Goal: Task Accomplishment & Management: Manage account settings

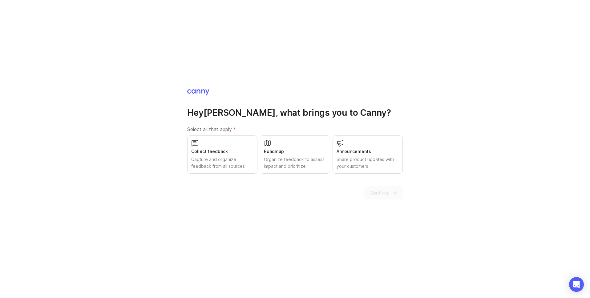
click at [361, 156] on div "Share product updates with your customers" at bounding box center [367, 163] width 62 height 14
click at [377, 191] on span "Continue" at bounding box center [379, 192] width 20 height 7
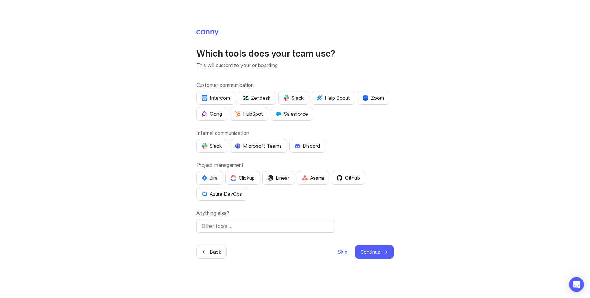
click at [293, 97] on div "Slack" at bounding box center [293, 97] width 20 height 7
click at [262, 101] on div "Zendesk" at bounding box center [257, 97] width 28 height 7
click at [380, 98] on div "Zoom" at bounding box center [373, 97] width 21 height 7
click at [211, 99] on div "Intercom" at bounding box center [216, 97] width 28 height 7
click at [222, 147] on div "Slack" at bounding box center [212, 145] width 20 height 7
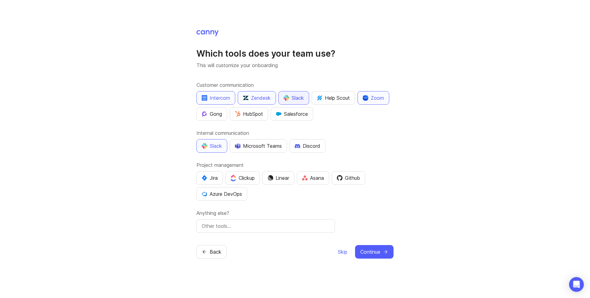
click at [297, 96] on div "Slack" at bounding box center [293, 97] width 20 height 7
click at [374, 102] on button "Zoom" at bounding box center [373, 98] width 32 height 14
click at [216, 178] on div "Jira" at bounding box center [210, 177] width 16 height 7
click at [387, 253] on icon "submit" at bounding box center [386, 252] width 6 height 6
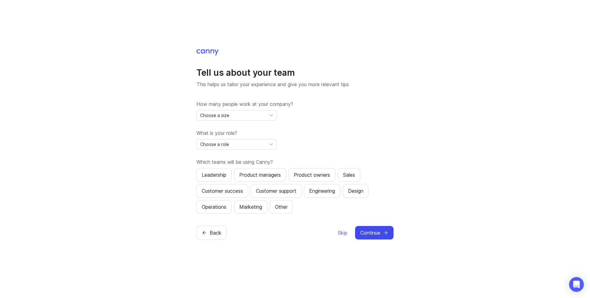
click at [268, 115] on icon "toggle icon" at bounding box center [271, 115] width 10 height 5
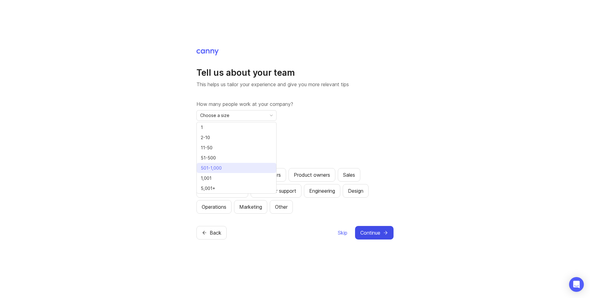
click at [243, 166] on li "501-1,000" at bounding box center [236, 168] width 79 height 10
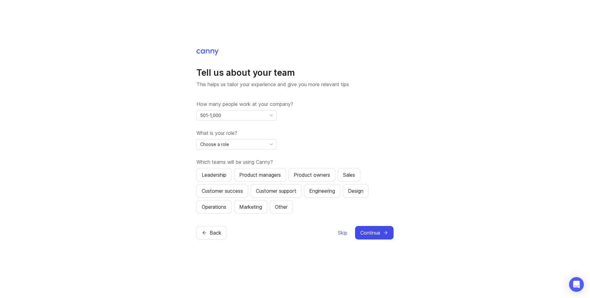
click at [246, 142] on div "Choose a role" at bounding box center [232, 144] width 70 height 10
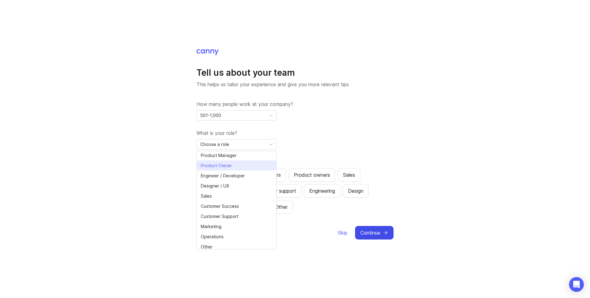
scroll to position [14, 0]
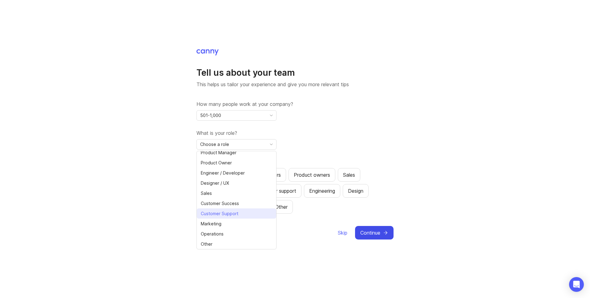
click at [240, 214] on span "Customer Support" at bounding box center [221, 213] width 40 height 7
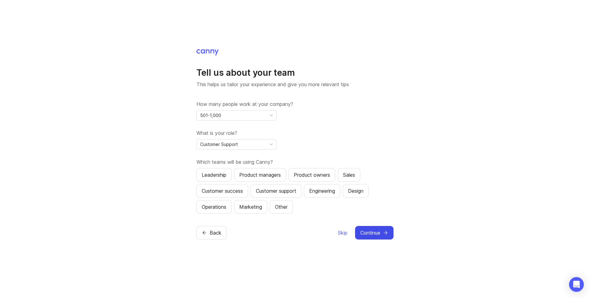
click at [269, 141] on span "toggle menu" at bounding box center [271, 144] width 10 height 7
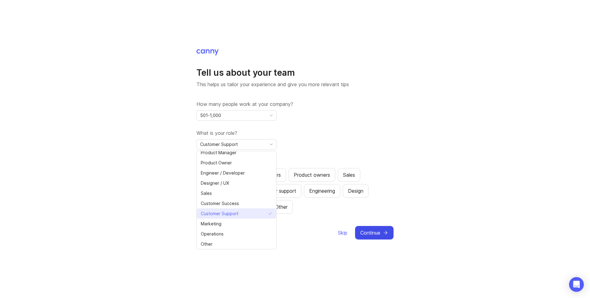
click at [225, 208] on li "Customer Support" at bounding box center [236, 213] width 79 height 10
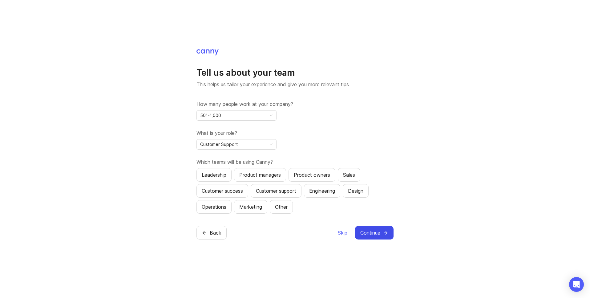
click at [242, 144] on div "Customer Support" at bounding box center [232, 144] width 70 height 10
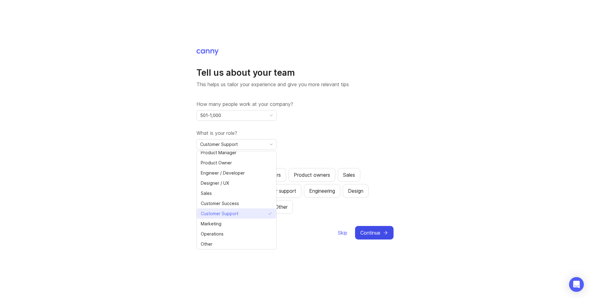
drag, startPoint x: 214, startPoint y: 203, endPoint x: 213, endPoint y: 213, distance: 10.5
click at [213, 213] on ul "Executive / Leadership Product Manager Product Owner Engineer / Developer Desig…" at bounding box center [236, 193] width 79 height 112
click at [227, 213] on span "Customer Support" at bounding box center [220, 213] width 38 height 7
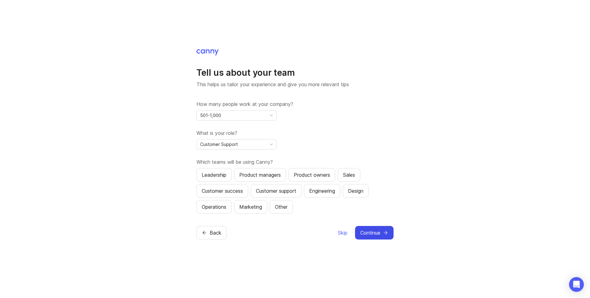
click at [267, 145] on icon "toggle icon" at bounding box center [271, 144] width 10 height 5
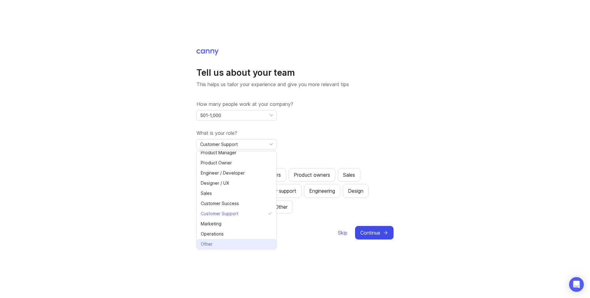
click at [212, 242] on span "Other" at bounding box center [207, 244] width 12 height 7
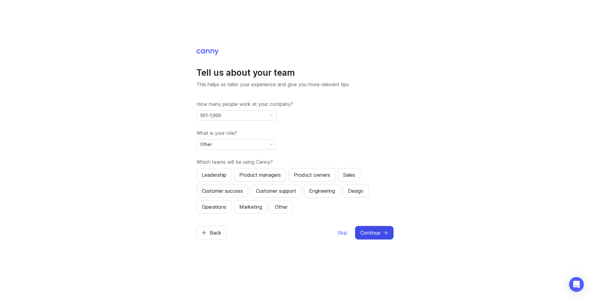
click at [238, 195] on button "Customer success" at bounding box center [222, 191] width 52 height 14
click at [275, 195] on button "Customer support" at bounding box center [276, 191] width 51 height 14
click at [262, 215] on div "Tell us about your team This helps us tailor your experience and give you more …" at bounding box center [294, 144] width 197 height 191
click at [257, 210] on div "Marketing" at bounding box center [250, 206] width 23 height 7
click at [379, 235] on span "Continue" at bounding box center [370, 232] width 20 height 7
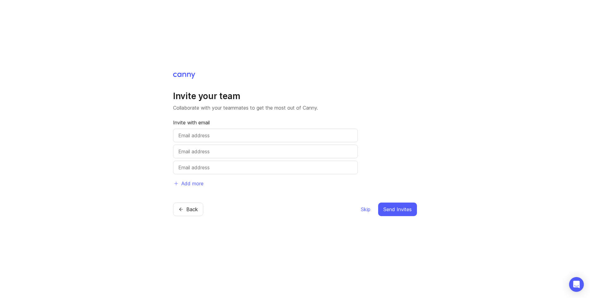
click at [170, 207] on div "Invite your team Collaborate with your teammates to get the most out of Canny. …" at bounding box center [295, 149] width 590 height 298
click at [183, 208] on icon "button" at bounding box center [181, 210] width 6 height 6
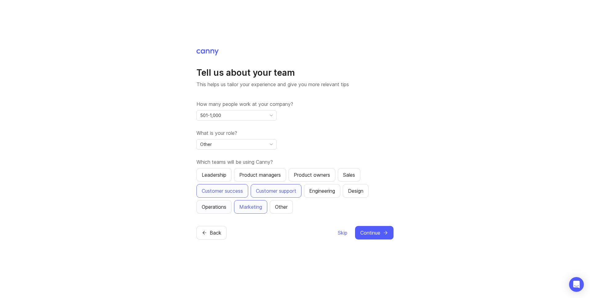
click at [210, 207] on div "Operations" at bounding box center [214, 206] width 25 height 7
click at [375, 234] on span "Continue" at bounding box center [370, 232] width 20 height 7
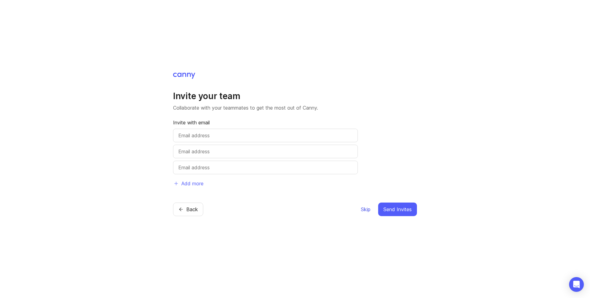
click at [361, 211] on span "Skip" at bounding box center [366, 209] width 10 height 7
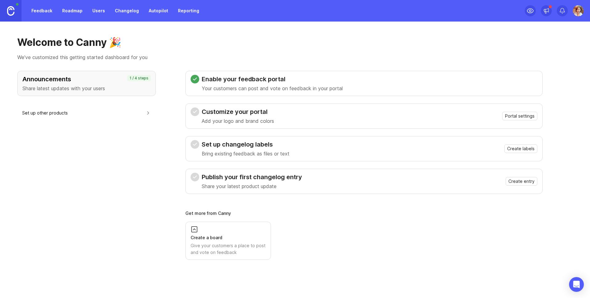
click at [580, 11] on img at bounding box center [577, 10] width 11 height 11
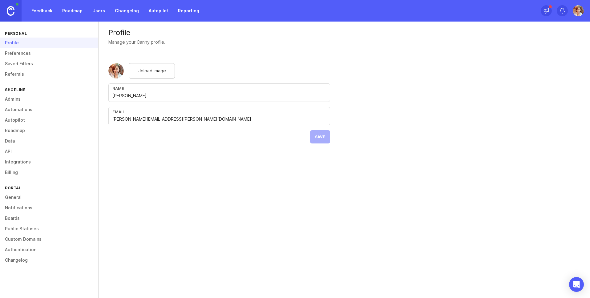
click at [24, 261] on link "Changelog" at bounding box center [49, 260] width 98 height 10
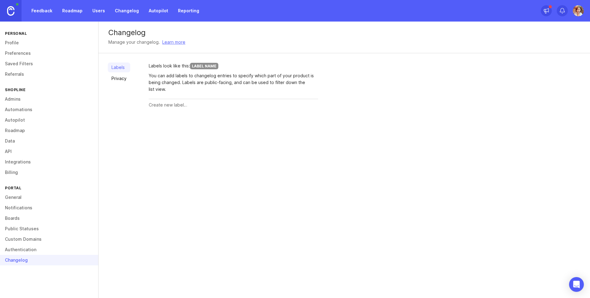
click at [123, 70] on link "Labels" at bounding box center [119, 67] width 22 height 10
click at [128, 11] on link "Changelog" at bounding box center [126, 10] width 31 height 11
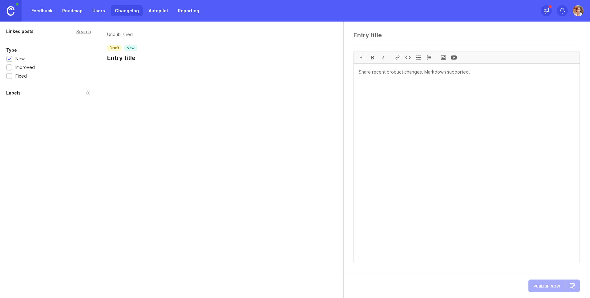
click at [580, 10] on img at bounding box center [577, 10] width 11 height 11
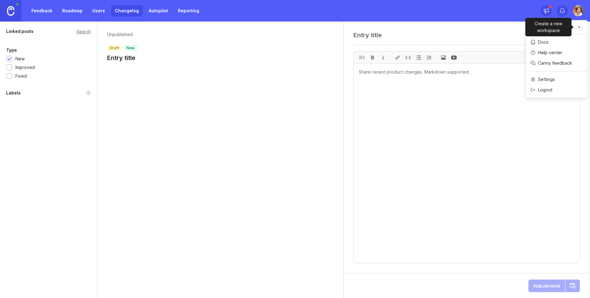
click at [579, 29] on icon "Create a new workspace" at bounding box center [579, 27] width 4 height 4
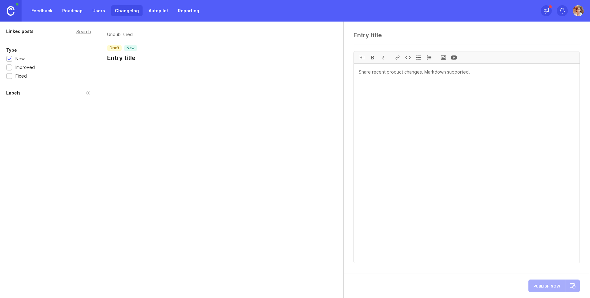
click at [170, 79] on div "Unpublished draft new Entry title" at bounding box center [220, 160] width 246 height 276
click at [131, 64] on div "Unpublished draft new Entry title" at bounding box center [220, 48] width 246 height 53
click at [122, 56] on h1 "Entry title" at bounding box center [122, 58] width 30 height 9
click at [135, 58] on h1 "Entry title" at bounding box center [122, 58] width 30 height 9
drag, startPoint x: 133, startPoint y: 58, endPoint x: 105, endPoint y: 58, distance: 27.4
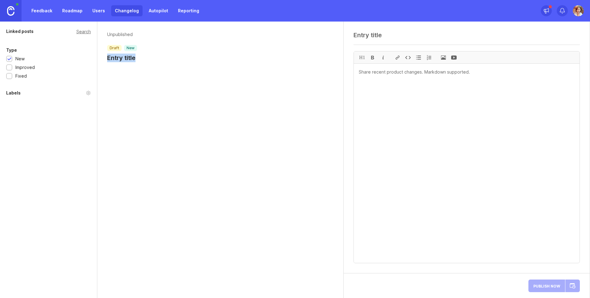
click at [106, 58] on div "Unpublished draft new Entry title" at bounding box center [220, 48] width 246 height 53
drag, startPoint x: 398, startPoint y: 40, endPoint x: 394, endPoint y: 37, distance: 5.1
click at [398, 40] on div at bounding box center [466, 37] width 226 height 12
paste textarea "Wishlist: Back-in-Stock App Block for Theme 3.0"
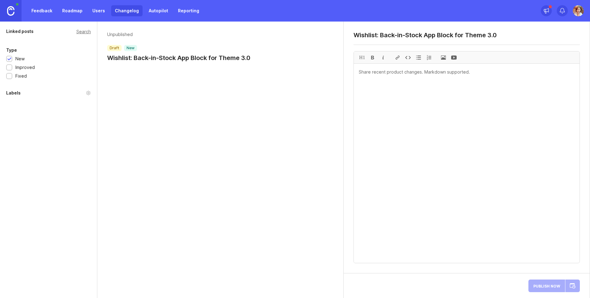
type textarea "Wishlist: Back-in-Stock App Block for Theme 3.0"
click at [383, 89] on textarea at bounding box center [467, 163] width 226 height 199
paste textarea "If you’re using Theme 3.0, you can now add the Back-in-Stock notification featu…"
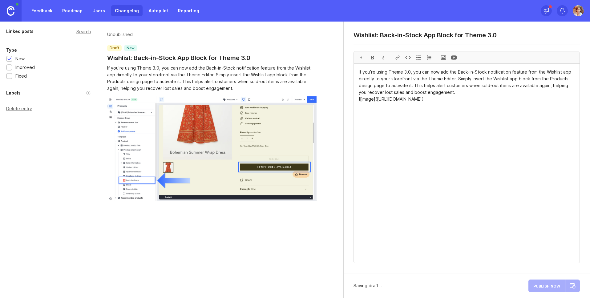
type textarea "If you’re using Theme 3.0, you can now add the Back-in-Stock notification featu…"
click at [10, 69] on div at bounding box center [9, 68] width 4 height 5
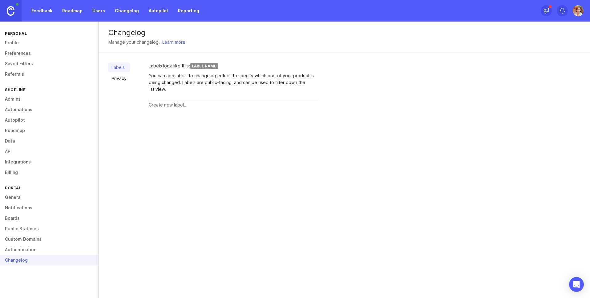
click at [116, 66] on link "Labels" at bounding box center [119, 67] width 22 height 10
click at [163, 103] on input "text" at bounding box center [233, 105] width 169 height 7
type input "Announcement"
click at [305, 107] on button "Create" at bounding box center [306, 105] width 24 height 11
click at [221, 126] on input "text" at bounding box center [221, 126] width 145 height 7
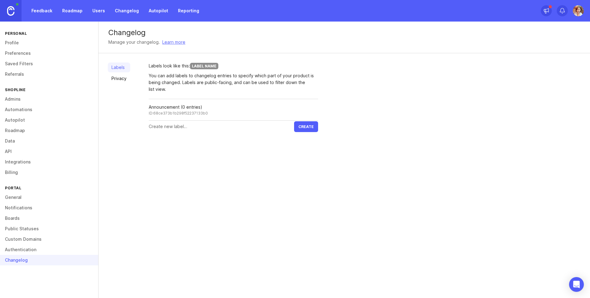
click at [126, 13] on link "Changelog" at bounding box center [126, 10] width 31 height 11
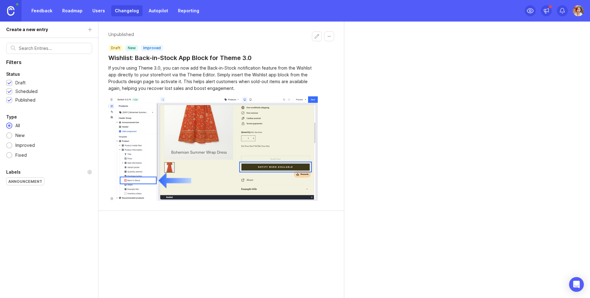
click at [28, 146] on div "Improved" at bounding box center [25, 145] width 26 height 7
click at [9, 83] on div at bounding box center [9, 83] width 4 height 5
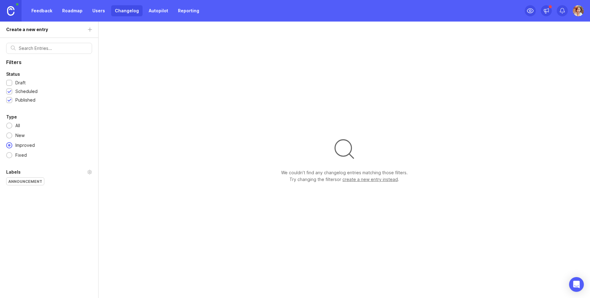
click at [9, 83] on div at bounding box center [9, 83] width 4 height 5
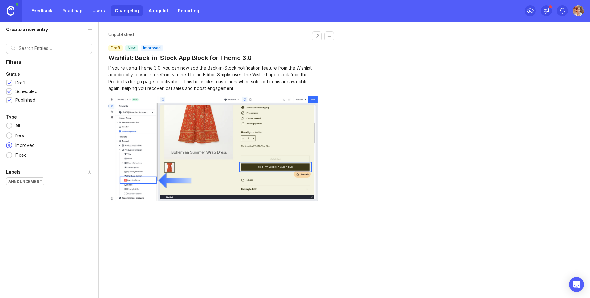
click at [32, 183] on div "Announcement" at bounding box center [25, 181] width 38 height 7
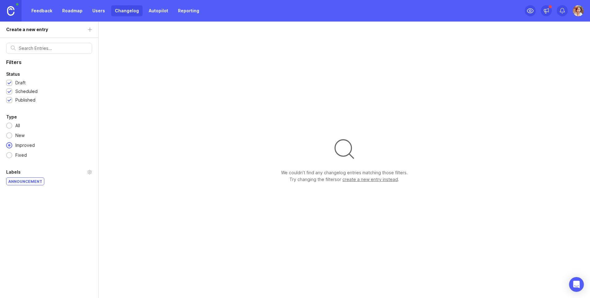
click at [31, 184] on div "Announcement" at bounding box center [25, 181] width 38 height 7
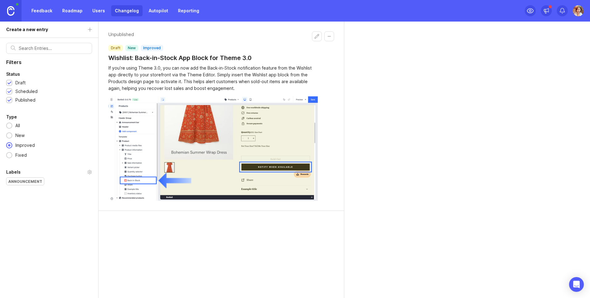
click at [179, 49] on div "draft new improved" at bounding box center [179, 48] width 143 height 6
click at [176, 46] on div "draft new improved" at bounding box center [179, 48] width 143 height 6
click at [317, 37] on button "Edit changelog entry" at bounding box center [317, 36] width 10 height 10
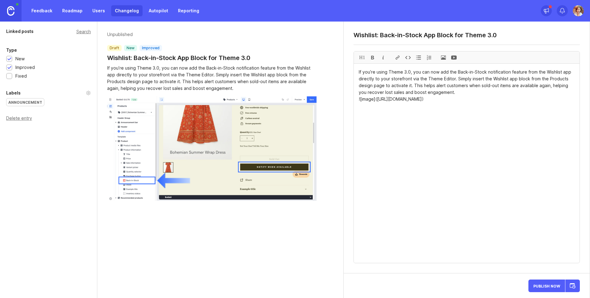
click at [25, 103] on div "Announcement" at bounding box center [25, 101] width 38 height 7
paste textarea "👉 Try It Now"
drag, startPoint x: 390, startPoint y: 106, endPoint x: 366, endPoint y: 106, distance: 24.3
click at [366, 106] on textarea "If you’re using Theme 3.0, you can now add the Back-in-Stock notification featu…" at bounding box center [467, 163] width 226 height 199
click at [396, 58] on div at bounding box center [397, 57] width 10 height 12
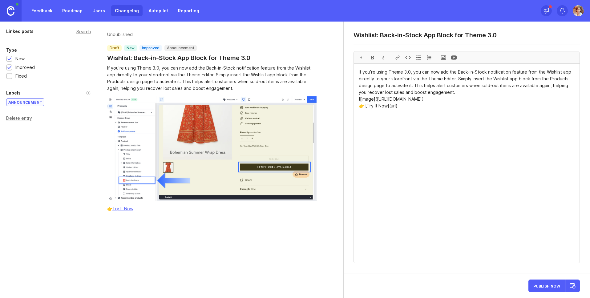
paste textarea "[URL][DOMAIN_NAME]"
click at [466, 189] on textarea "If you’re using Theme 3.0, you can now add the Back-in-Stock notification featu…" at bounding box center [467, 163] width 226 height 199
type textarea "If you’re using Theme 3.0, you can now add the Back-in-Stock notification featu…"
click at [535, 283] on button "Publish Now" at bounding box center [546, 285] width 37 height 13
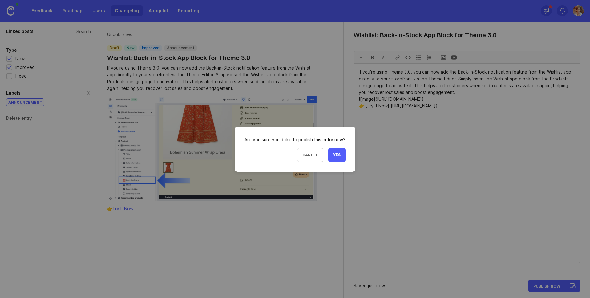
click at [339, 152] on span "Yes" at bounding box center [336, 154] width 7 height 5
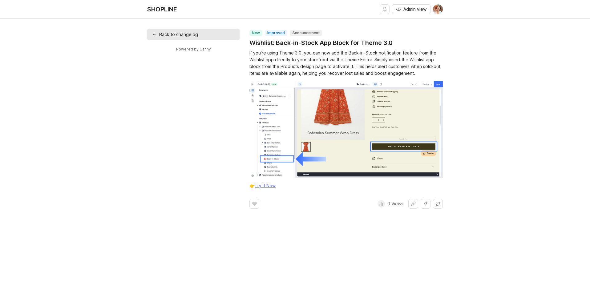
click at [414, 8] on span "Admin view" at bounding box center [414, 9] width 23 height 6
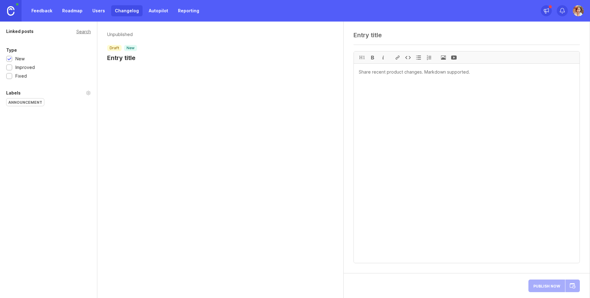
click at [377, 88] on textarea at bounding box center [467, 163] width 226 height 199
paste textarea "The Smart Search Recommendations app now supports multi-value single-text metaf…"
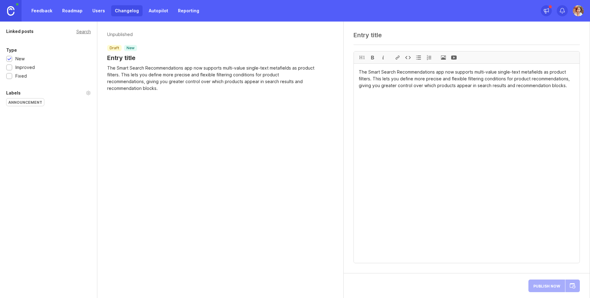
type textarea "The Smart Search Recommendations app now supports multi-value single-text metaf…"
click at [366, 35] on textarea at bounding box center [466, 34] width 226 height 7
paste textarea "Smart Search Recommendations: Product Filters with Multi-Value Single-Text Meta…"
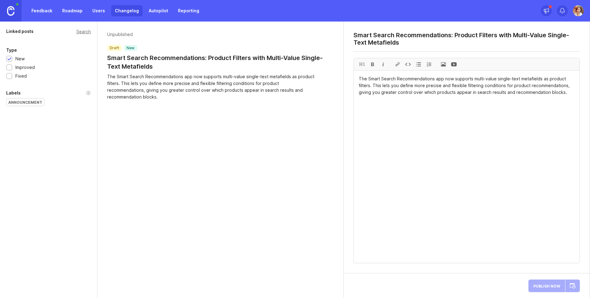
type textarea "Smart Search Recommendations: Product Filters with Multi-Value Single-Text Meta…"
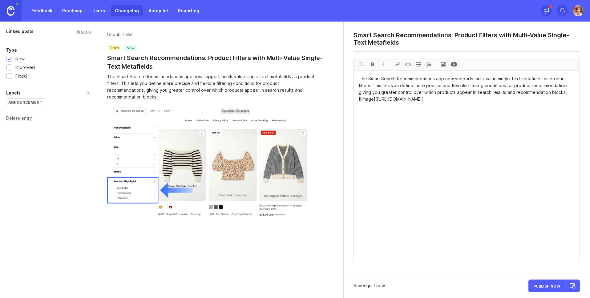
click at [452, 134] on textarea "The Smart Search Recommendations app now supports multi-value single-text metaf…" at bounding box center [467, 166] width 226 height 192
paste textarea "👉 Try It Now"
drag, startPoint x: 395, startPoint y: 105, endPoint x: 366, endPoint y: 105, distance: 28.9
click at [399, 65] on div at bounding box center [397, 64] width 10 height 12
paste textarea "[URL][DOMAIN_NAME]"
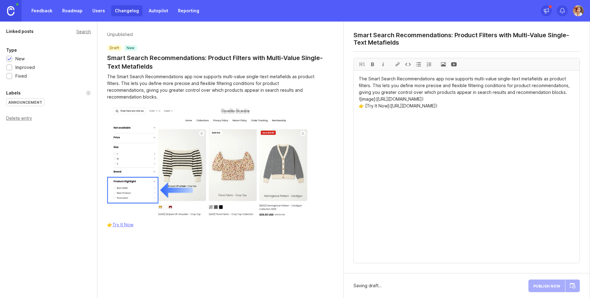
type textarea "The Smart Search Recommendations app now supports multi-value single-text metaf…"
click at [546, 285] on span "Publish Now" at bounding box center [546, 286] width 27 height 4
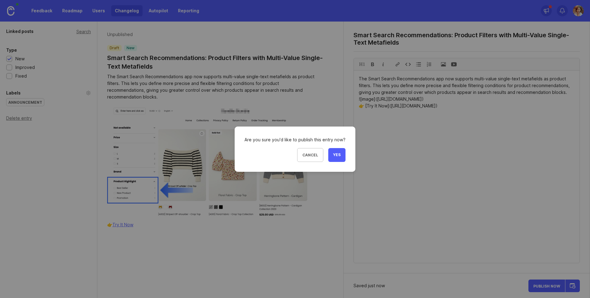
click at [339, 157] on span "Yes" at bounding box center [336, 154] width 7 height 5
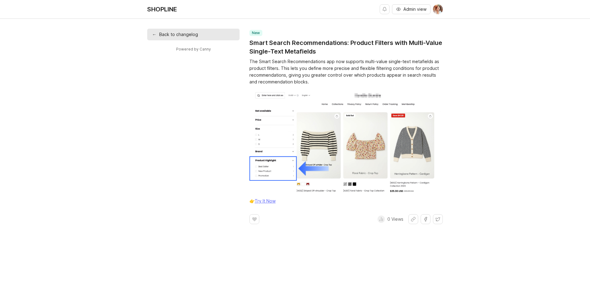
click at [183, 35] on link "← Back to changelog" at bounding box center [193, 35] width 92 height 12
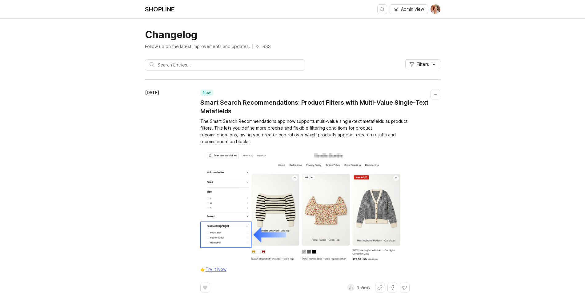
click at [400, 9] on button "Admin view" at bounding box center [409, 9] width 38 height 10
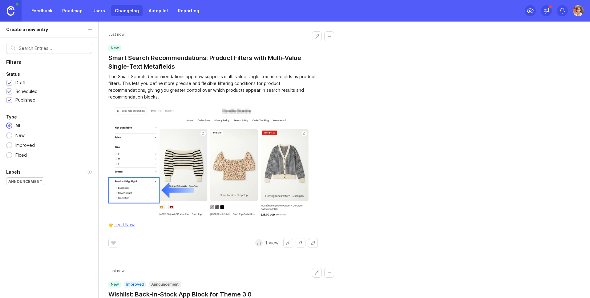
click at [35, 180] on div "Announcement" at bounding box center [25, 181] width 38 height 7
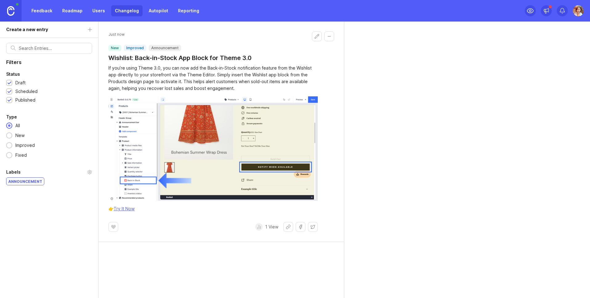
click at [318, 34] on button "Edit changelog entry" at bounding box center [317, 36] width 10 height 10
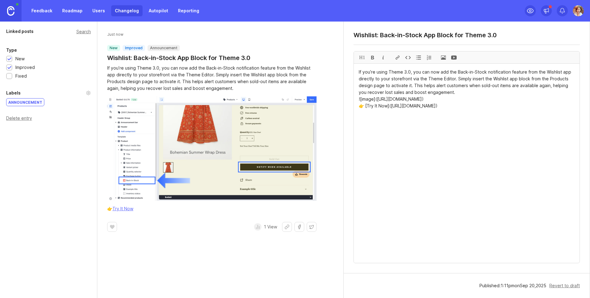
click at [42, 159] on div "Linked posts Search Type New Improved Fixed Labels Announcement Delete entry" at bounding box center [48, 160] width 97 height 276
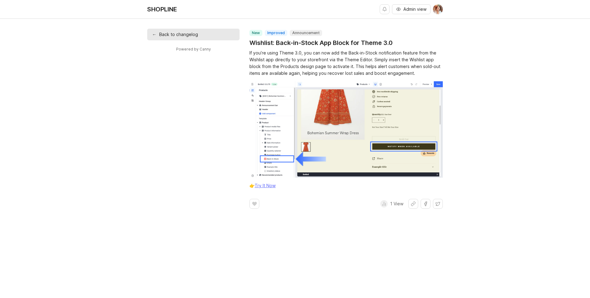
click at [171, 9] on div "SHOPLINE" at bounding box center [162, 9] width 30 height 6
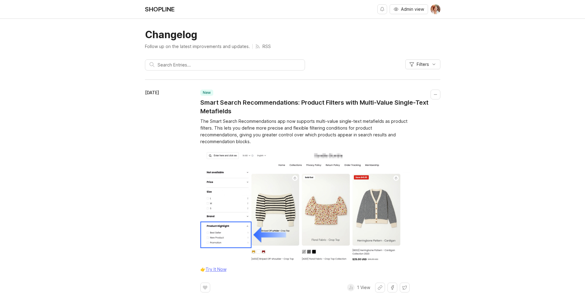
click at [215, 64] on input "text" at bounding box center [229, 65] width 143 height 7
click at [331, 51] on header "Changelog Follow up on the latest improvements and updates. RSS Filters" at bounding box center [292, 52] width 295 height 47
click at [430, 66] on button "Filters" at bounding box center [422, 64] width 35 height 10
click at [432, 130] on button "Labels" at bounding box center [394, 128] width 82 height 6
click at [432, 129] on button "Labels" at bounding box center [394, 128] width 82 height 6
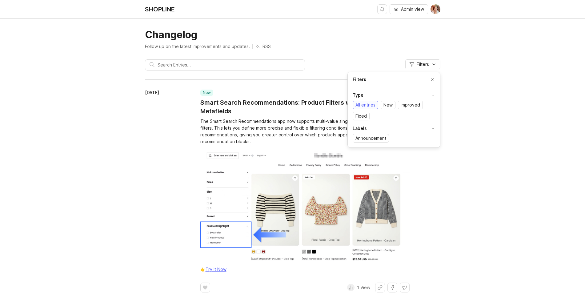
click at [127, 104] on div "Changelog Follow up on the latest improvements and updates. RSS Filters [DATE] …" at bounding box center [292, 269] width 585 height 481
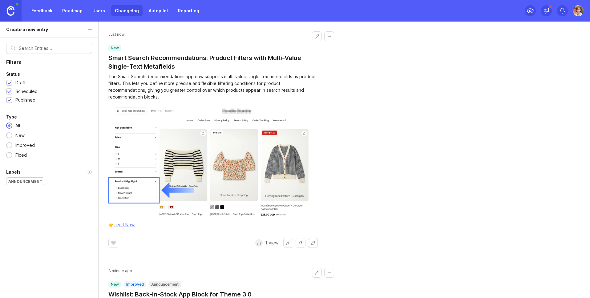
click at [131, 14] on link "Changelog" at bounding box center [126, 10] width 31 height 11
click at [13, 14] on img at bounding box center [10, 11] width 7 height 10
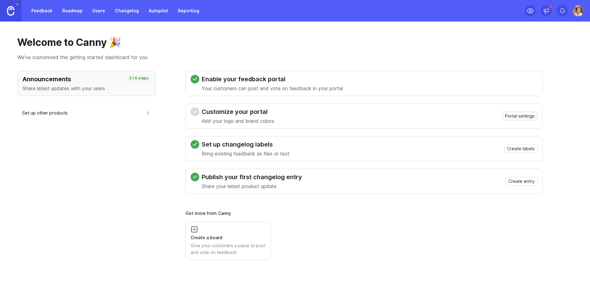
click at [519, 116] on span "Portal settings" at bounding box center [520, 116] width 30 height 6
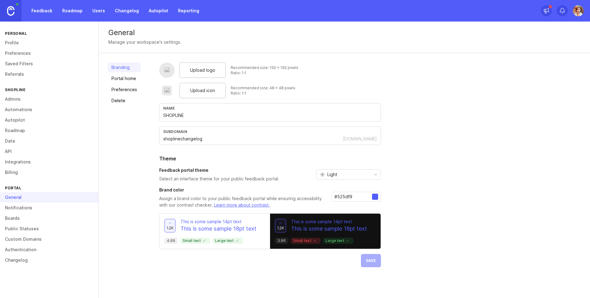
click at [171, 69] on div at bounding box center [166, 69] width 15 height 15
click at [167, 69] on div at bounding box center [167, 70] width 6 height 7
click at [197, 70] on span "Upload logo" at bounding box center [202, 70] width 25 height 7
click at [201, 93] on span "Upload icon" at bounding box center [202, 90] width 25 height 7
drag, startPoint x: 170, startPoint y: 114, endPoint x: 180, endPoint y: 133, distance: 22.0
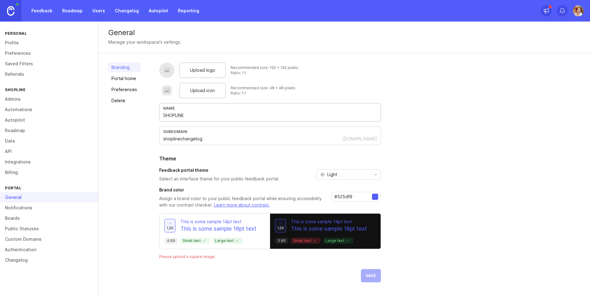
click at [170, 114] on input "SHOPLINE" at bounding box center [270, 115] width 214 height 7
click at [180, 134] on div "subdomain shoplinechangelog .[DOMAIN_NAME]" at bounding box center [270, 135] width 222 height 18
click at [255, 138] on input "shoplinechangelog" at bounding box center [252, 138] width 179 height 7
click at [367, 140] on div ".[DOMAIN_NAME]" at bounding box center [359, 139] width 35 height 6
click at [170, 66] on div at bounding box center [166, 69] width 15 height 15
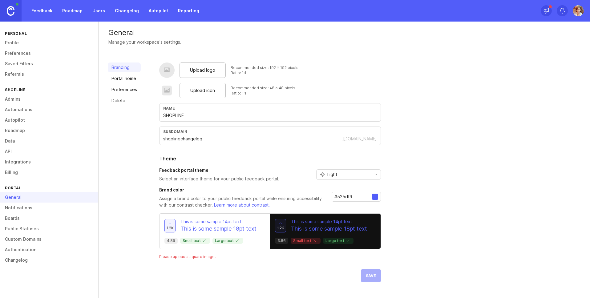
click at [203, 68] on span "Upload logo" at bounding box center [202, 70] width 25 height 7
click at [122, 66] on link "Branding" at bounding box center [124, 67] width 33 height 10
click at [200, 70] on span "Upload logo" at bounding box center [202, 70] width 25 height 7
drag, startPoint x: 371, startPoint y: 275, endPoint x: 365, endPoint y: 264, distance: 12.5
click at [371, 275] on div "Upload logo Recommended size: 192 x 192 pixels Ratio: 1:1 Upload icon Recommend…" at bounding box center [270, 172] width 222 height 220
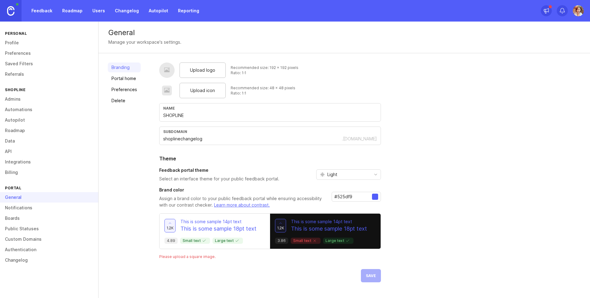
click at [244, 80] on div "Upload logo Recommended size: 192 x 192 pixels Ratio: 1:1 Upload icon Recommend…" at bounding box center [270, 172] width 222 height 220
click at [201, 70] on span "Upload logo" at bounding box center [202, 70] width 25 height 7
click at [210, 70] on span "Upload logo" at bounding box center [202, 70] width 25 height 7
click at [245, 110] on div "Name" at bounding box center [270, 108] width 214 height 5
click at [248, 123] on div "Upload logo Recommended size: 192 x 192 pixels Ratio: 1:1 Upload icon Recommend…" at bounding box center [270, 172] width 222 height 220
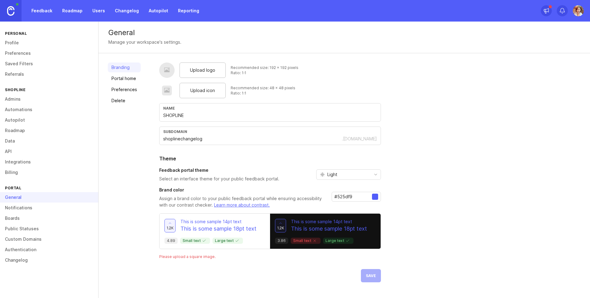
click at [121, 163] on div "Branding Portal home Preferences Delete" at bounding box center [124, 172] width 33 height 220
click at [33, 211] on link "Notifications" at bounding box center [49, 208] width 98 height 10
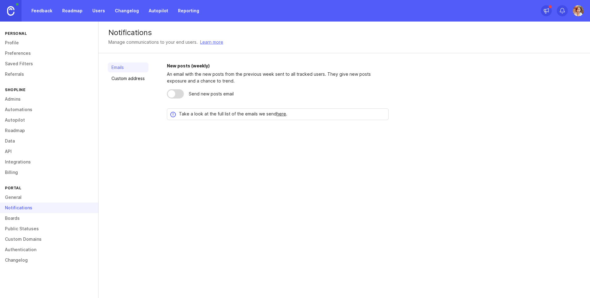
click at [122, 77] on link "Custom address" at bounding box center [128, 79] width 41 height 10
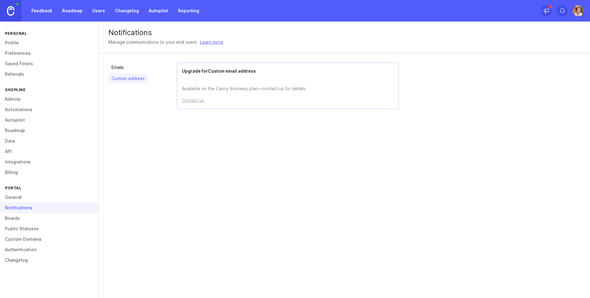
click at [125, 69] on link "Emails" at bounding box center [128, 67] width 41 height 10
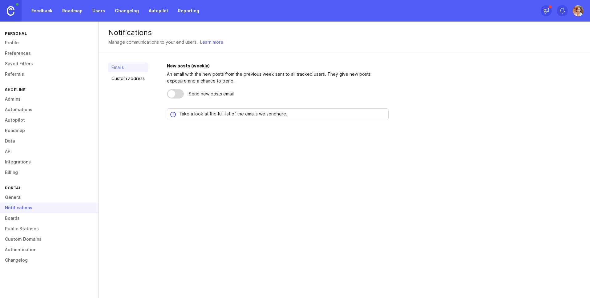
click at [39, 196] on link "General" at bounding box center [49, 197] width 98 height 10
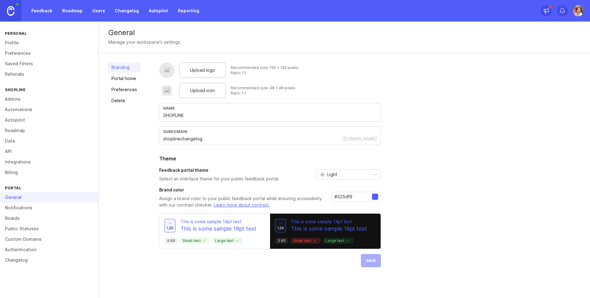
click at [123, 81] on link "Portal home" at bounding box center [124, 79] width 33 height 10
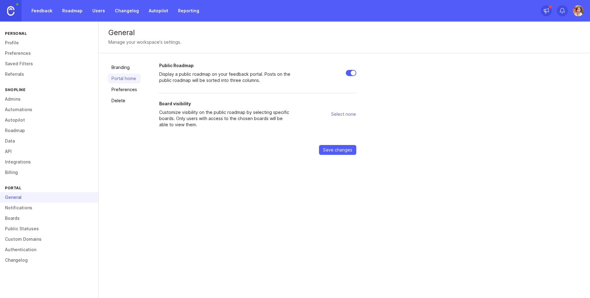
click at [115, 94] on div "Branding Portal home Preferences Delete" at bounding box center [124, 108] width 33 height 92
click at [116, 93] on link "Preferences" at bounding box center [124, 90] width 33 height 10
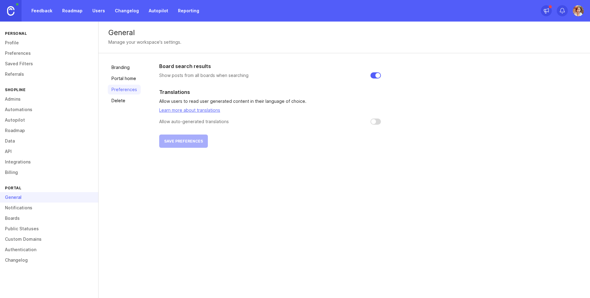
click at [382, 122] on div "Board search results Show posts from all boards when searching Translations All…" at bounding box center [369, 104] width 421 height 85
click at [379, 122] on input "checkbox" at bounding box center [375, 121] width 10 height 6
checkbox input "false"
click at [118, 103] on link "Delete" at bounding box center [124, 101] width 33 height 10
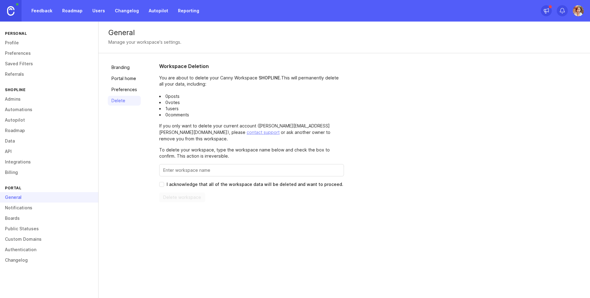
click at [121, 92] on link "Preferences" at bounding box center [124, 90] width 33 height 10
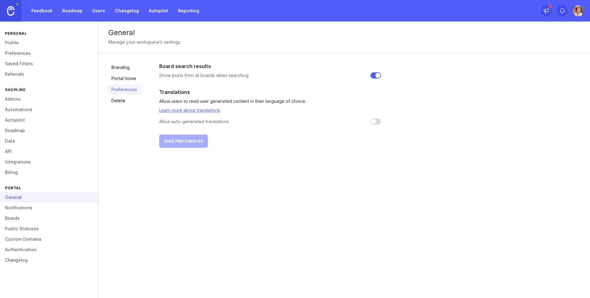
click at [123, 81] on link "Portal home" at bounding box center [124, 79] width 33 height 10
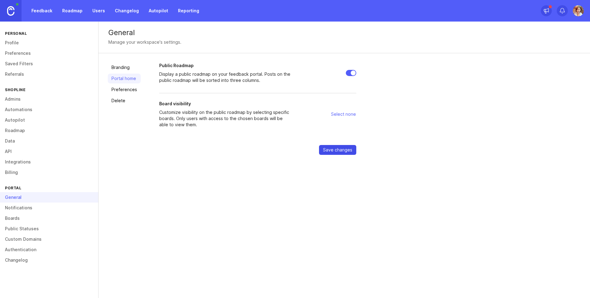
click at [345, 151] on span "Save changes" at bounding box center [337, 150] width 29 height 6
click at [298, 145] on p "At least one board must be selected." at bounding box center [322, 147] width 67 height 5
click at [133, 69] on link "Branding" at bounding box center [124, 67] width 33 height 10
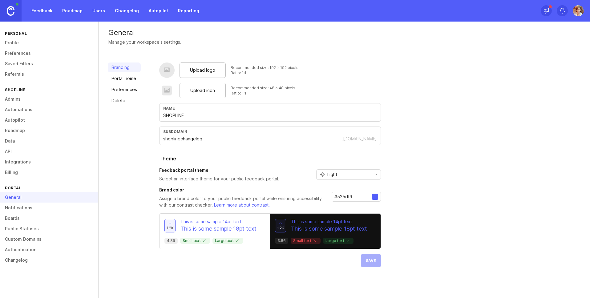
click at [208, 90] on span "Upload icon" at bounding box center [202, 90] width 25 height 7
click at [204, 72] on span "Upload logo" at bounding box center [202, 70] width 25 height 7
click at [167, 68] on div at bounding box center [167, 70] width 6 height 7
click at [165, 69] on div at bounding box center [167, 70] width 6 height 7
click at [206, 72] on span "Upload logo" at bounding box center [202, 70] width 25 height 7
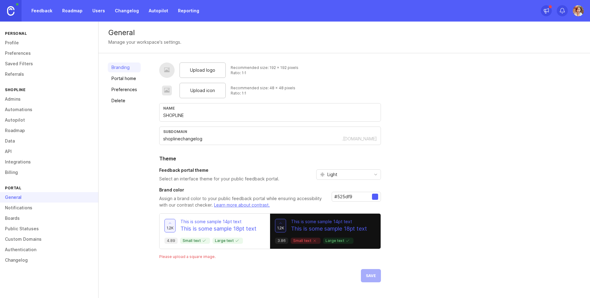
click at [209, 73] on span "Upload logo" at bounding box center [202, 70] width 25 height 7
click at [211, 67] on span "Upload logo" at bounding box center [202, 70] width 25 height 7
click at [256, 90] on div "Ratio: 1:1" at bounding box center [263, 92] width 65 height 5
drag, startPoint x: 242, startPoint y: 94, endPoint x: 196, endPoint y: 78, distance: 48.6
click at [196, 78] on div "Upload logo Recommended size: 192 x 192 pixels Ratio: 1:1 Upload icon Recommend…" at bounding box center [270, 172] width 222 height 220
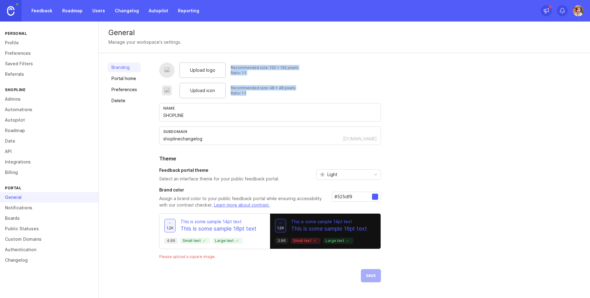
click at [351, 96] on div "Upload icon Recommended size: 48 x 48 pixels Ratio: 1:1" at bounding box center [270, 90] width 222 height 15
click at [240, 235] on div "1.2k This is some sample 14pt text This is some sample 18pt text 4.89 Small tex…" at bounding box center [214, 231] width 110 height 35
click at [296, 232] on p "This is some sample 18pt text" at bounding box center [329, 229] width 76 height 8
click at [356, 196] on input "#525df9" at bounding box center [353, 196] width 38 height 7
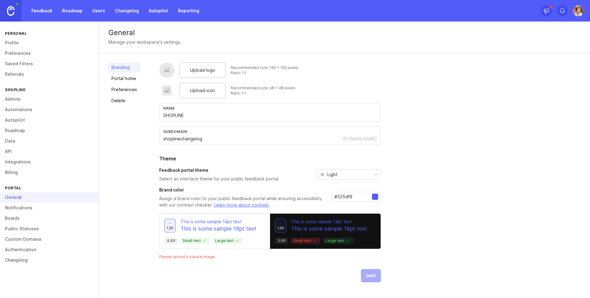
paste input "436cf6"
type input "#436cf6"
click at [368, 273] on span "Save" at bounding box center [371, 275] width 10 height 5
click at [346, 171] on div "Light" at bounding box center [343, 175] width 54 height 10
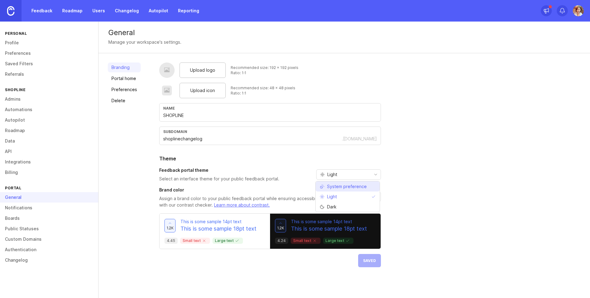
click at [357, 189] on span "System preference" at bounding box center [347, 186] width 40 height 7
click at [353, 175] on span "System preference" at bounding box center [347, 174] width 40 height 7
click at [358, 195] on li "Light" at bounding box center [347, 196] width 64 height 10
click at [375, 262] on span "Save" at bounding box center [371, 260] width 10 height 5
click at [32, 217] on link "Boards" at bounding box center [49, 218] width 98 height 10
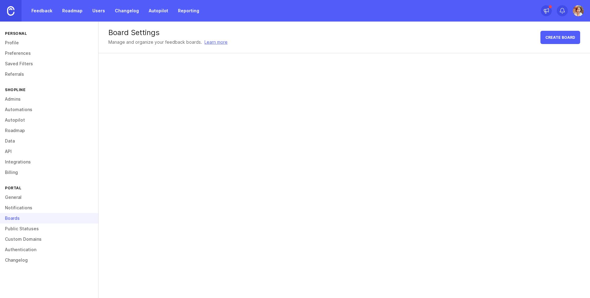
click at [385, 43] on div "Board Settings Manage and organize your feedback boards. Learn more Create Board" at bounding box center [343, 38] width 491 height 32
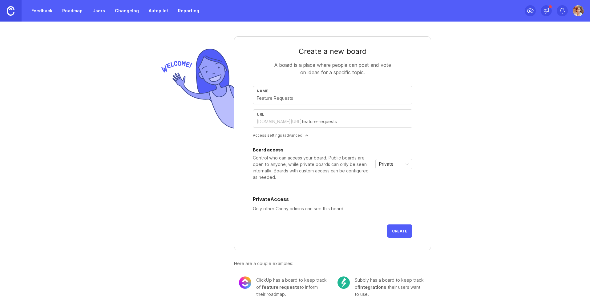
click at [275, 122] on div "[DOMAIN_NAME][URL]" at bounding box center [279, 121] width 45 height 6
click at [350, 123] on input "text" at bounding box center [355, 121] width 106 height 7
click at [291, 104] on div "Name" at bounding box center [332, 95] width 159 height 18
click at [290, 99] on input "text" at bounding box center [332, 98] width 151 height 7
click at [405, 166] on icon "toggle icon" at bounding box center [407, 164] width 10 height 5
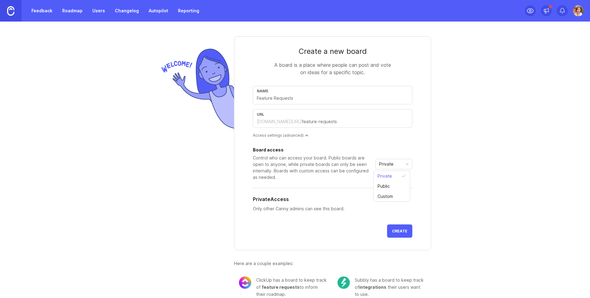
click at [405, 166] on icon "toggle icon" at bounding box center [407, 164] width 10 height 5
click at [295, 102] on div "Name" at bounding box center [332, 95] width 159 height 18
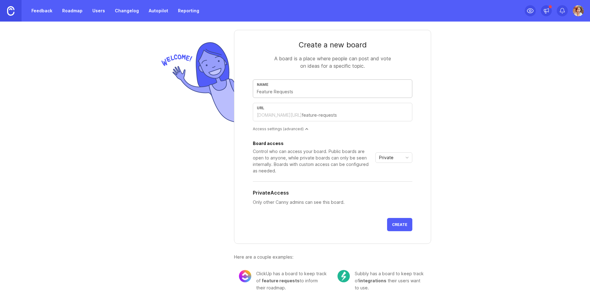
scroll to position [10, 0]
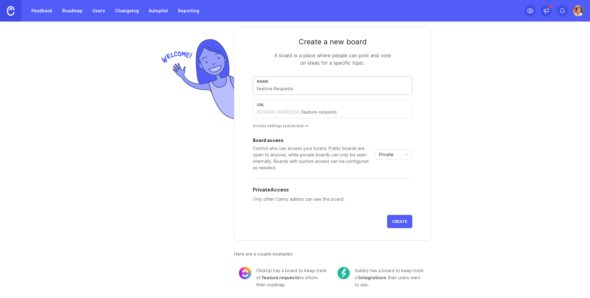
type input "Ｆ"
type input "f"
click at [490, 118] on div "Create a new board A board is a place where people can post and vote on ideas f…" at bounding box center [295, 150] width 590 height 276
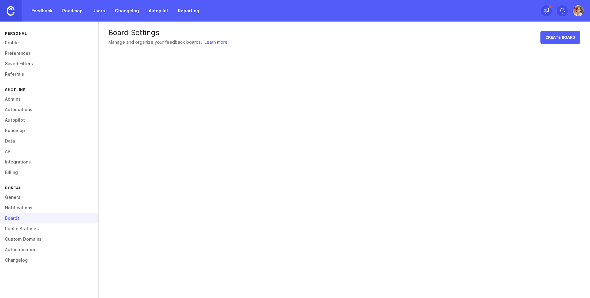
click at [31, 217] on div "Boards" at bounding box center [49, 218] width 98 height 10
click at [32, 229] on link "Public Statuses" at bounding box center [49, 228] width 98 height 10
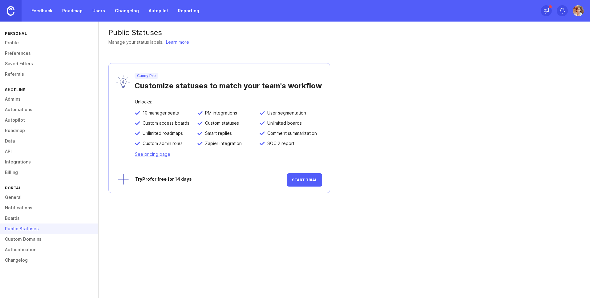
click at [31, 241] on link "Custom Domains" at bounding box center [49, 239] width 98 height 10
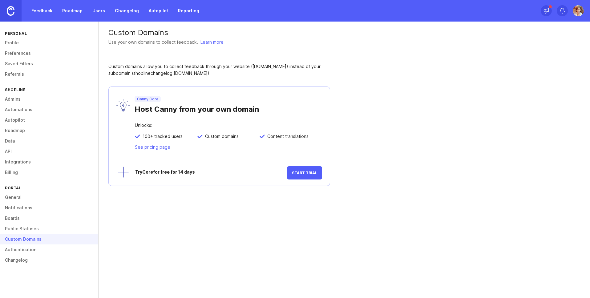
click at [52, 251] on link "Authentication" at bounding box center [49, 249] width 98 height 10
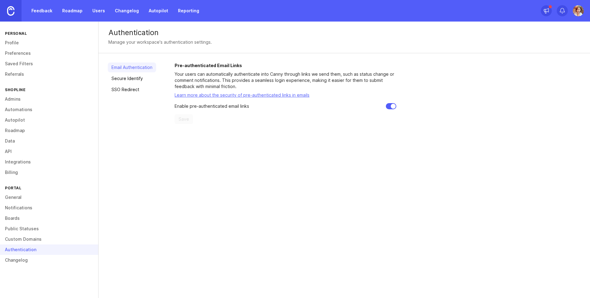
click at [52, 262] on link "Changelog" at bounding box center [49, 260] width 98 height 10
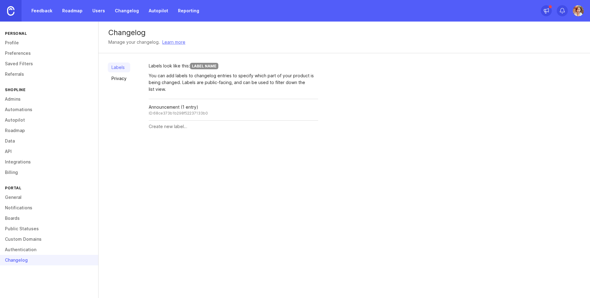
click at [0, 0] on div "Rename" at bounding box center [0, 0] width 0 height 0
click at [311, 107] on div "Save" at bounding box center [312, 107] width 10 height 7
click at [114, 79] on link "Privacy" at bounding box center [119, 79] width 22 height 10
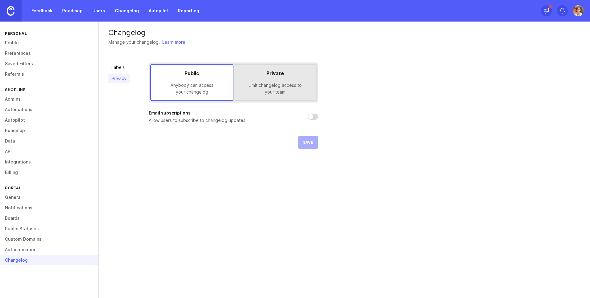
click at [113, 69] on link "Labels" at bounding box center [119, 67] width 22 height 10
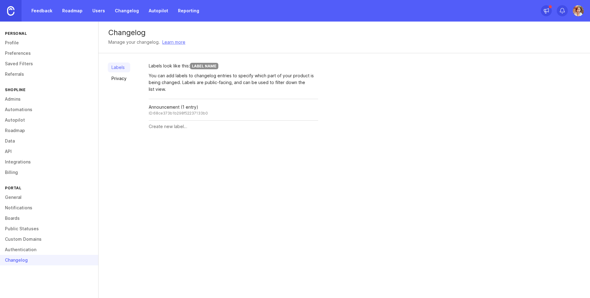
click at [165, 112] on div "ID: 68ce373b1b298f52237133b0" at bounding box center [178, 112] width 59 height 5
click at [188, 131] on div at bounding box center [233, 127] width 169 height 12
click at [26, 46] on link "Profile" at bounding box center [49, 43] width 98 height 10
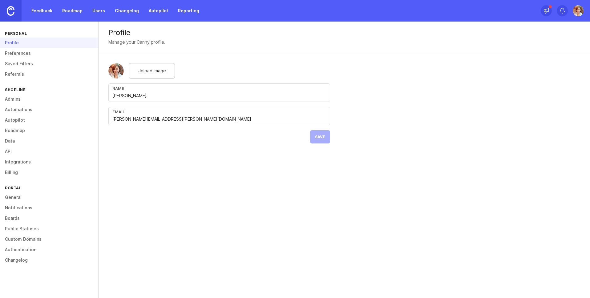
click at [151, 69] on span "Upload image" at bounding box center [152, 70] width 28 height 7
drag, startPoint x: 135, startPoint y: 96, endPoint x: 92, endPoint y: 96, distance: 43.7
click at [91, 96] on div "Personal Profile Preferences Saved Filters Referrals SHOPLINE Admins Automation…" at bounding box center [295, 160] width 590 height 276
click at [232, 181] on div "Profile Manage your Canny profile. Upload image Name [PERSON_NAME] Email [PERSO…" at bounding box center [343, 160] width 491 height 276
click at [316, 138] on span "Save" at bounding box center [320, 136] width 10 height 5
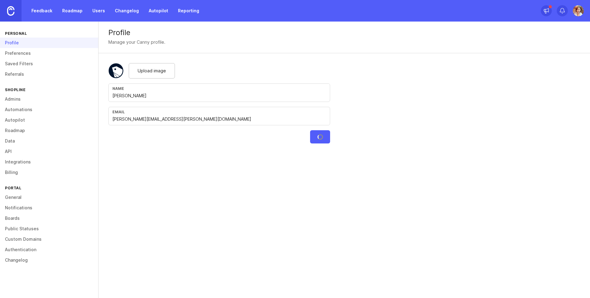
click at [26, 52] on link "Preferences" at bounding box center [49, 53] width 98 height 10
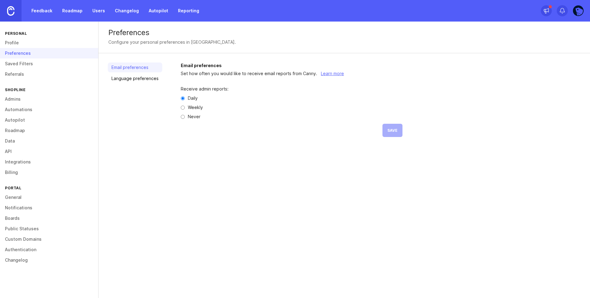
click at [155, 83] on link "Language preferences" at bounding box center [135, 79] width 54 height 10
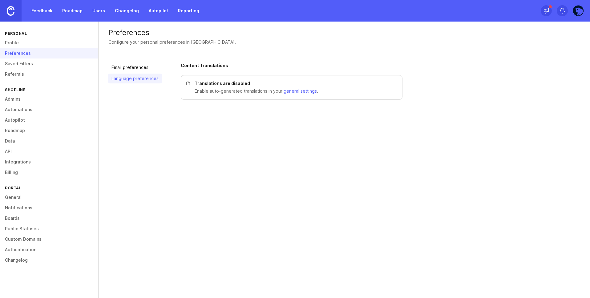
click at [247, 84] on p "Translations are disabled" at bounding box center [295, 83] width 200 height 6
click at [9, 65] on link "Saved Filters" at bounding box center [49, 63] width 98 height 10
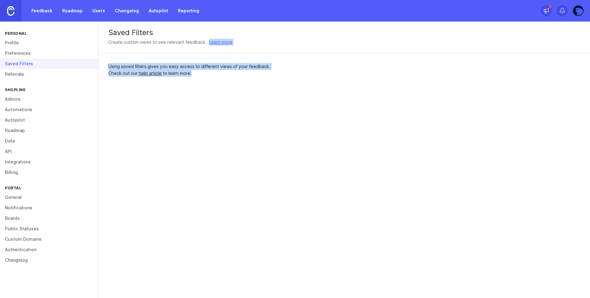
drag, startPoint x: 212, startPoint y: 70, endPoint x: 102, endPoint y: 52, distance: 111.7
click at [102, 52] on div "Saved Filters Create custom views to see relevant feedback. Learn more Using sa…" at bounding box center [343, 54] width 491 height 65
click at [229, 67] on p "Using saved filters gives you easy access to different views of your feedback." at bounding box center [219, 66] width 222 height 7
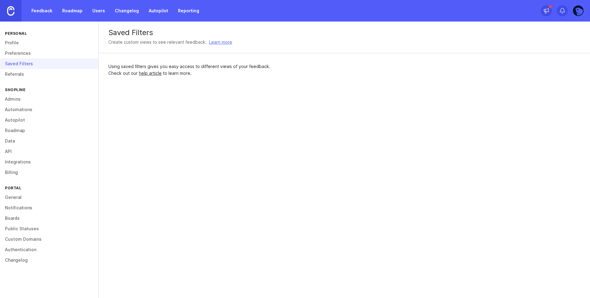
click at [39, 71] on link "Referrals" at bounding box center [49, 74] width 98 height 10
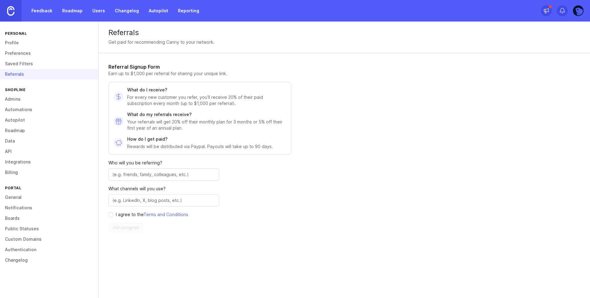
click at [37, 99] on link "Admins" at bounding box center [49, 99] width 98 height 10
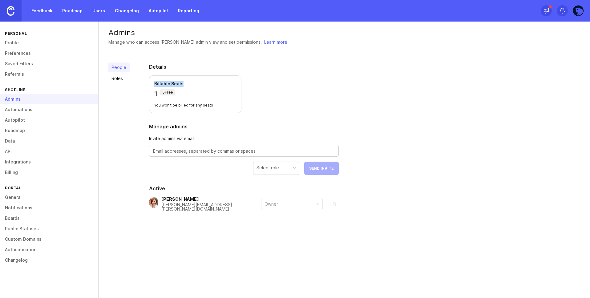
drag, startPoint x: 154, startPoint y: 82, endPoint x: 211, endPoint y: 90, distance: 57.6
click at [206, 89] on div "Billable Seats 1 5 Free" at bounding box center [195, 89] width 82 height 17
click at [211, 90] on div "1 5 Free" at bounding box center [195, 93] width 82 height 9
drag, startPoint x: 232, startPoint y: 106, endPoint x: 214, endPoint y: 76, distance: 34.5
click at [214, 76] on div "Billable Seats 1 5 Free You won't be billed for any seats" at bounding box center [195, 94] width 92 height 38
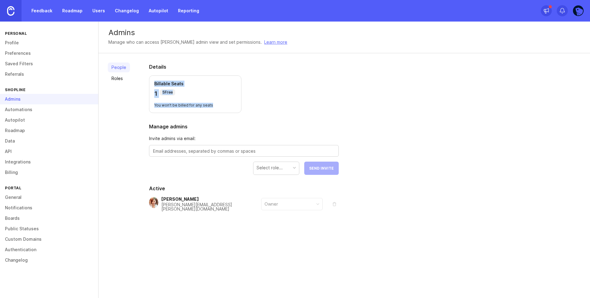
click at [214, 76] on div "Billable Seats 1 5 Free You won't be billed for any seats" at bounding box center [195, 94] width 92 height 38
click at [122, 74] on link "Roles" at bounding box center [119, 79] width 22 height 10
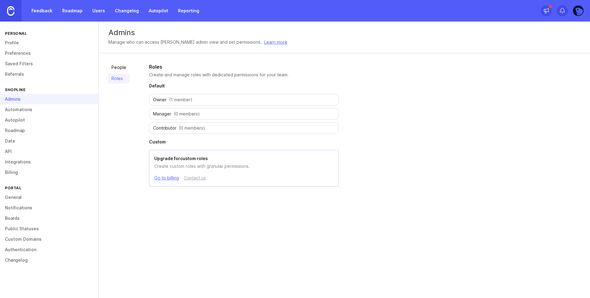
click at [121, 70] on link "People" at bounding box center [119, 67] width 22 height 10
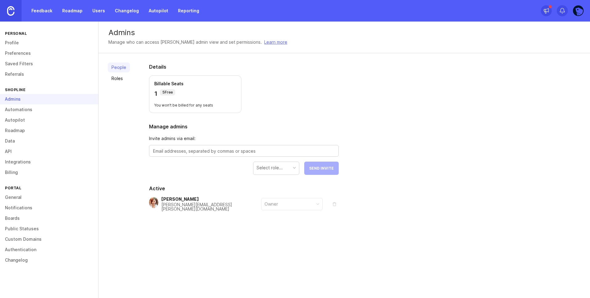
click at [43, 108] on link "Automations" at bounding box center [49, 109] width 98 height 10
click at [26, 110] on link "Automations" at bounding box center [49, 109] width 98 height 10
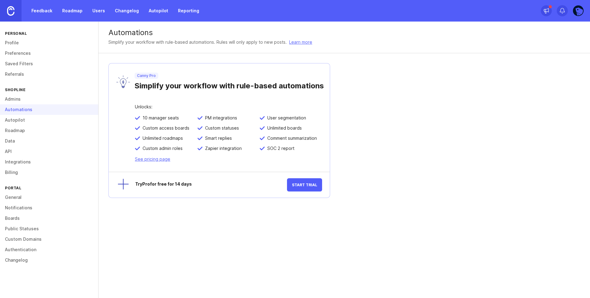
click at [23, 120] on link "Autopilot" at bounding box center [49, 120] width 98 height 10
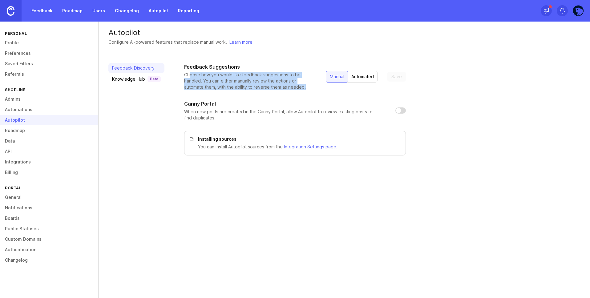
drag, startPoint x: 189, startPoint y: 76, endPoint x: 319, endPoint y: 88, distance: 130.8
click at [319, 88] on div "Feedback Suggestions Choose how you would like feedback suggestions to be handl…" at bounding box center [295, 76] width 222 height 27
drag, startPoint x: 311, startPoint y: 89, endPoint x: 309, endPoint y: 62, distance: 26.2
click at [309, 62] on div "Feedback Discovery Knowledge Hub Beta Feedback Suggestions Choose how you would…" at bounding box center [343, 109] width 491 height 112
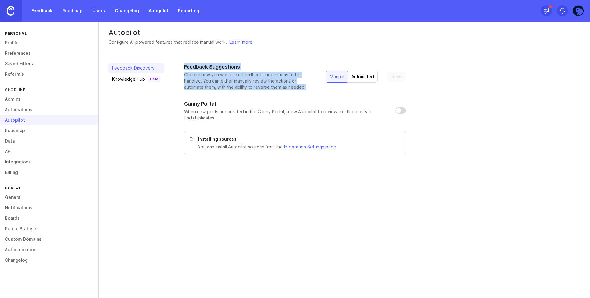
click at [309, 62] on div "Feedback Discovery Knowledge Hub Beta Feedback Suggestions Choose how you would…" at bounding box center [343, 109] width 491 height 112
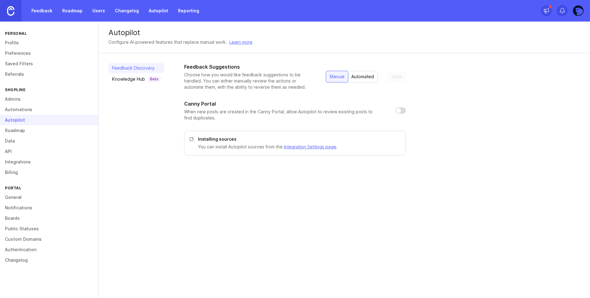
click at [133, 81] on div "Knowledge Hub Beta" at bounding box center [136, 79] width 49 height 6
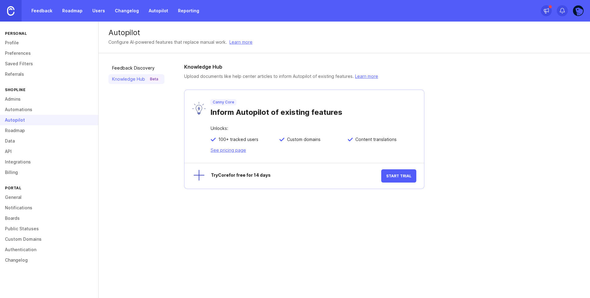
click at [134, 69] on link "Feedback Discovery" at bounding box center [136, 68] width 56 height 10
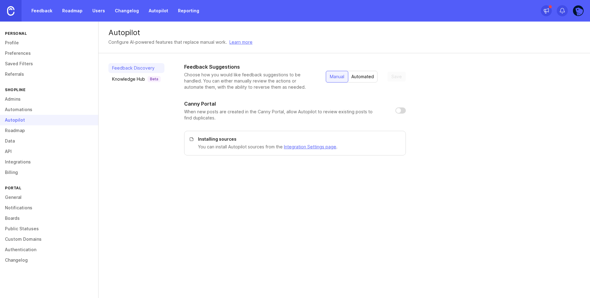
click at [41, 128] on link "Roadmap" at bounding box center [49, 130] width 98 height 10
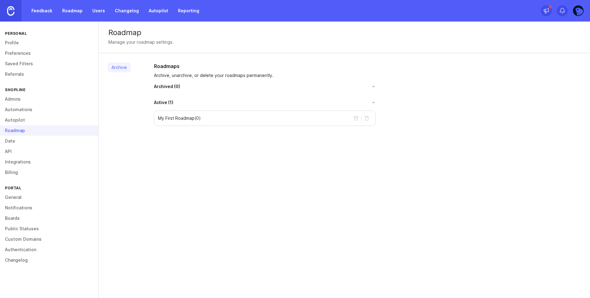
click at [41, 137] on link "Data" at bounding box center [49, 141] width 98 height 10
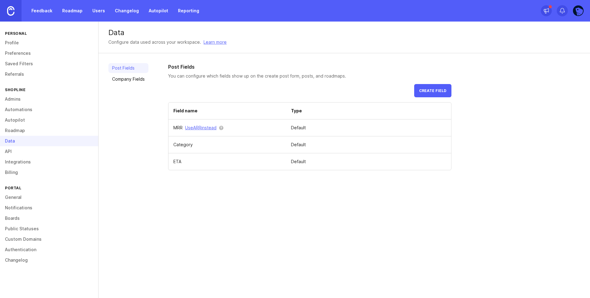
click at [442, 90] on span "Create field" at bounding box center [432, 90] width 27 height 5
click at [11, 153] on link "API" at bounding box center [49, 151] width 98 height 10
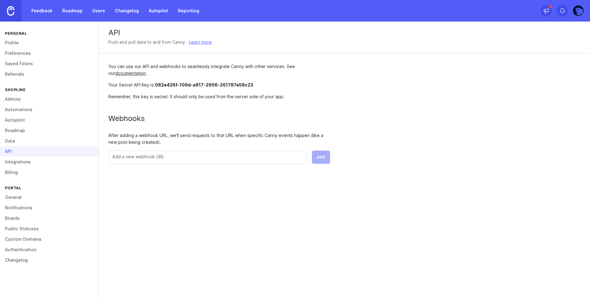
click at [12, 163] on link "Integrations" at bounding box center [49, 162] width 98 height 10
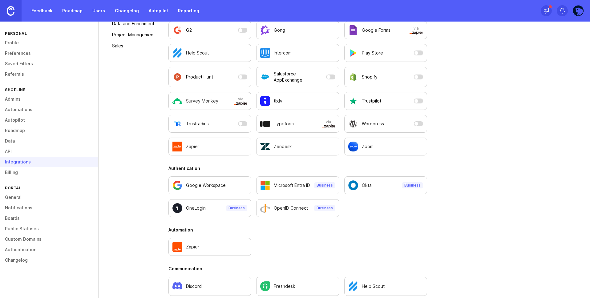
scroll to position [148, 0]
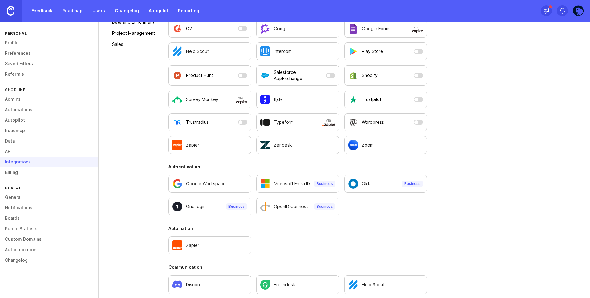
click at [54, 173] on link "Billing" at bounding box center [49, 172] width 98 height 10
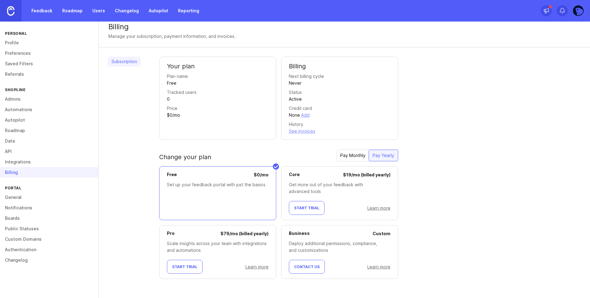
click at [36, 229] on link "Public Statuses" at bounding box center [49, 228] width 98 height 10
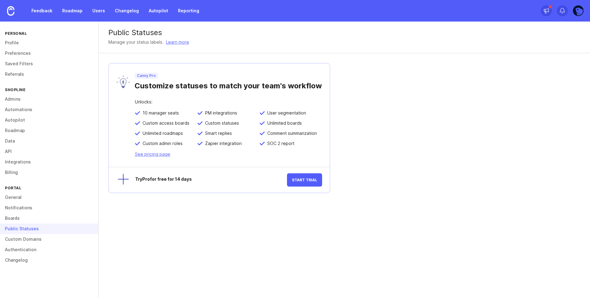
drag, startPoint x: 292, startPoint y: 110, endPoint x: 311, endPoint y: 146, distance: 40.2
click at [311, 146] on div "10 manager seats PM integrations User segmentation Custom access boards Custom …" at bounding box center [228, 130] width 187 height 41
click at [311, 146] on div "SOC 2 report" at bounding box center [290, 146] width 62 height 10
click at [43, 14] on link "Feedback" at bounding box center [42, 10] width 28 height 11
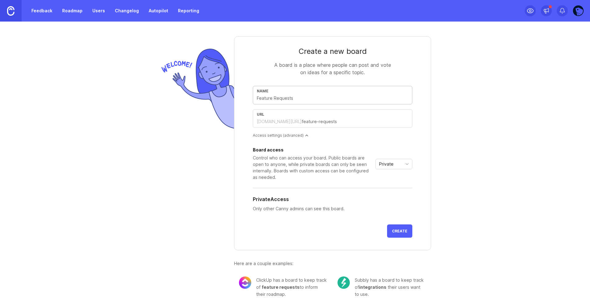
click at [65, 13] on link "Roadmap" at bounding box center [72, 10] width 28 height 11
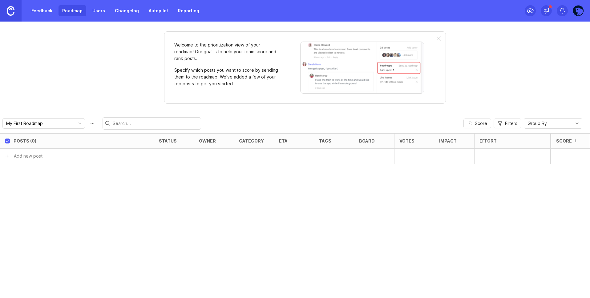
click at [46, 12] on link "Feedback" at bounding box center [42, 10] width 28 height 11
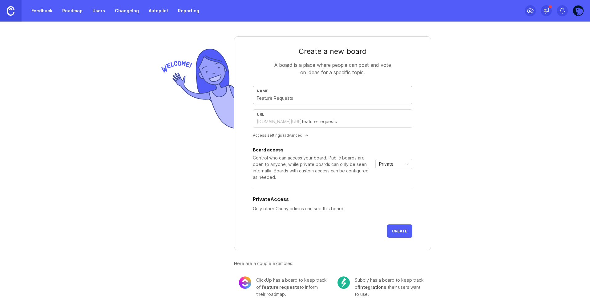
click at [95, 11] on link "Users" at bounding box center [99, 10] width 20 height 11
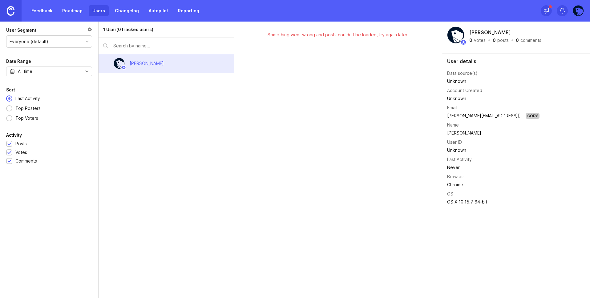
click at [124, 13] on link "Changelog" at bounding box center [126, 10] width 31 height 11
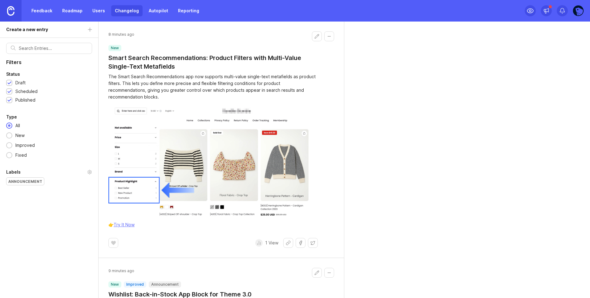
click at [154, 14] on link "Autopilot" at bounding box center [158, 10] width 27 height 11
click at [185, 14] on link "Reporting" at bounding box center [188, 10] width 29 height 11
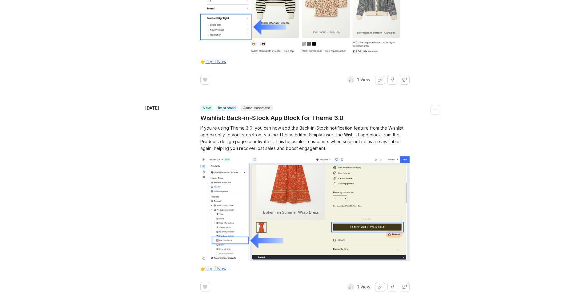
scroll to position [207, 0]
click at [438, 105] on button "Collapse changelog entry" at bounding box center [436, 110] width 10 height 10
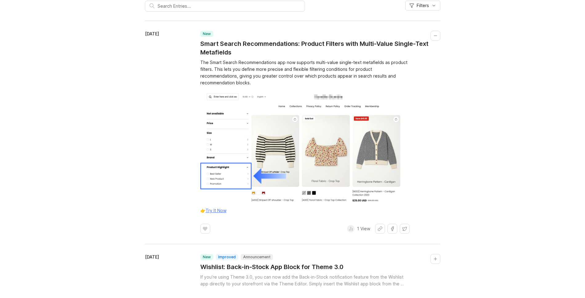
click at [434, 254] on button "Collapse changelog entry" at bounding box center [436, 259] width 10 height 10
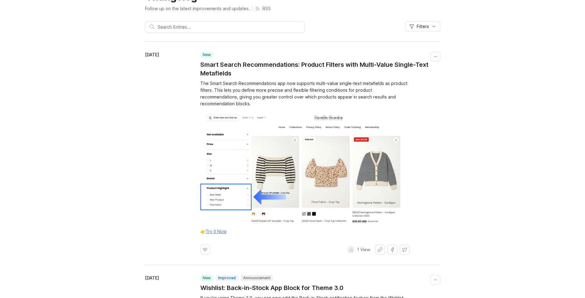
scroll to position [0, 0]
